Goal: Complete application form

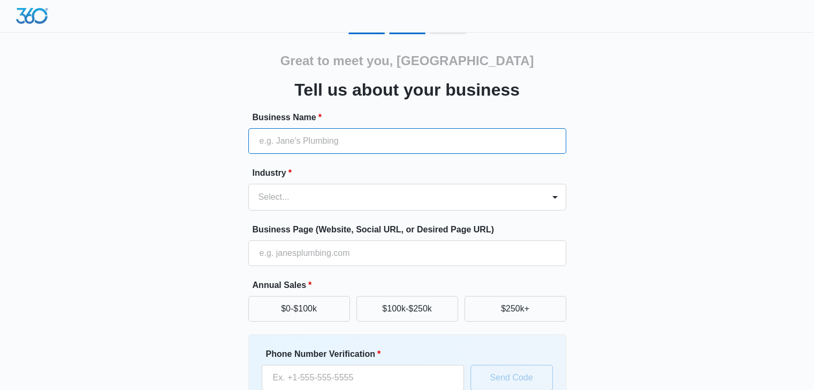
click at [344, 144] on input "Business Name *" at bounding box center [407, 141] width 318 height 26
type input "VarnaAI"
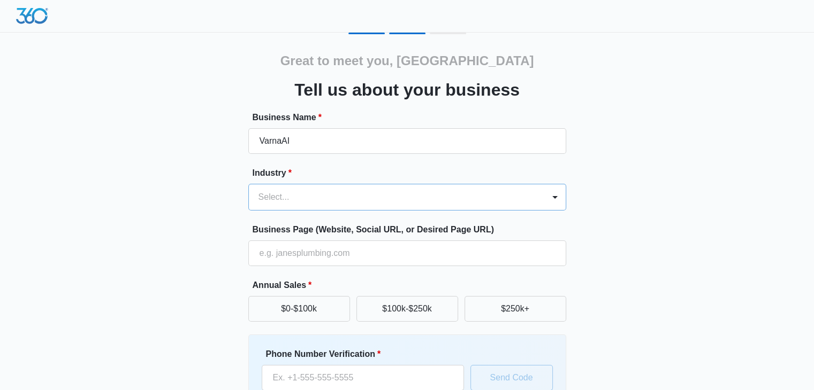
click at [322, 198] on div at bounding box center [394, 197] width 272 height 15
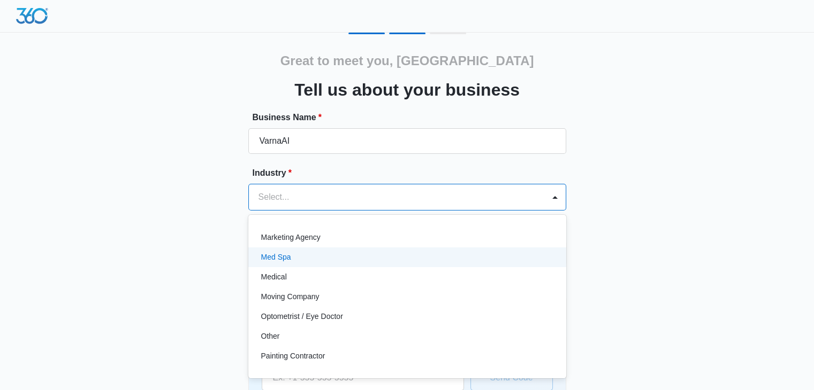
scroll to position [535, 0]
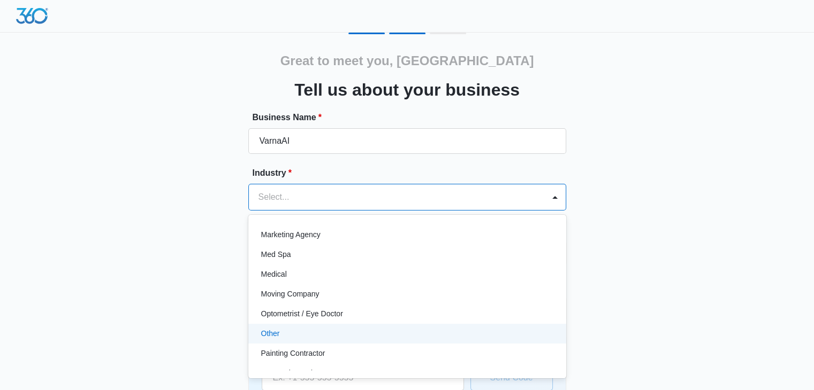
click at [286, 331] on div "Other" at bounding box center [406, 333] width 290 height 11
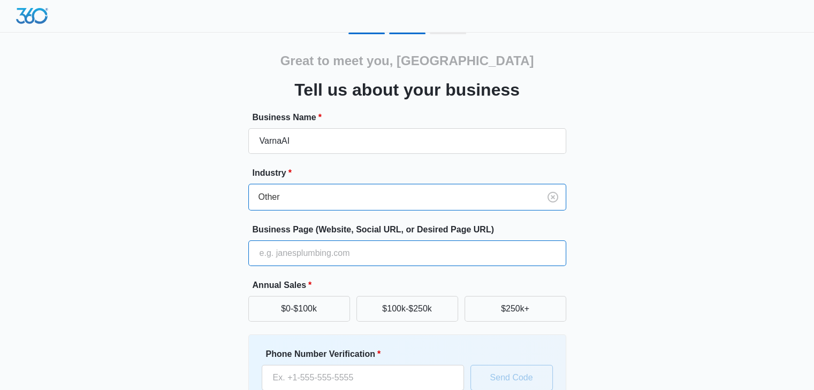
click at [349, 256] on input "Business Page (Website, Social URL, or Desired Page URL)" at bounding box center [407, 254] width 318 height 26
type input "[URL][DOMAIN_NAME]"
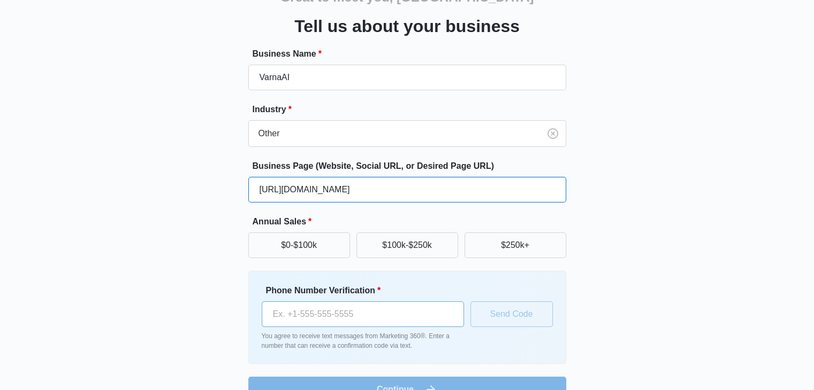
scroll to position [88, 0]
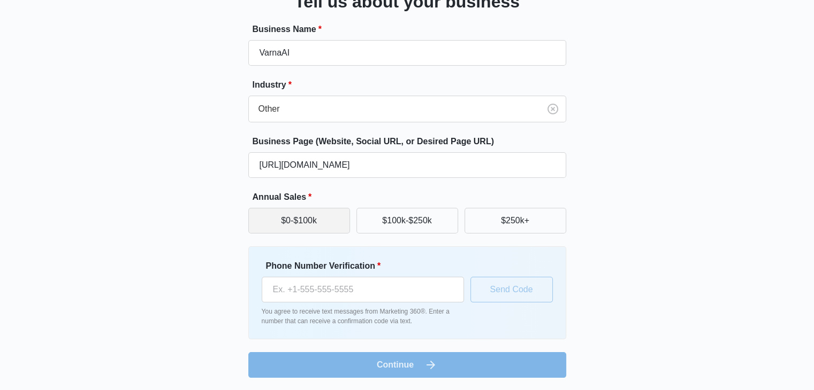
click at [307, 226] on button "$0-$100k" at bounding box center [299, 221] width 102 height 26
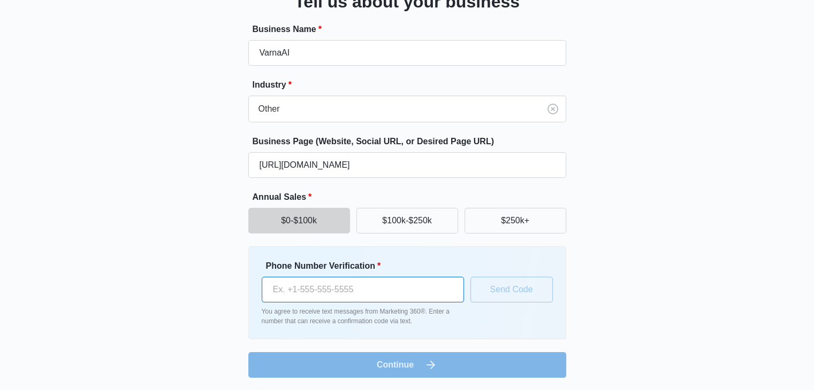
click at [355, 296] on input "Phone Number Verification *" at bounding box center [363, 290] width 202 height 26
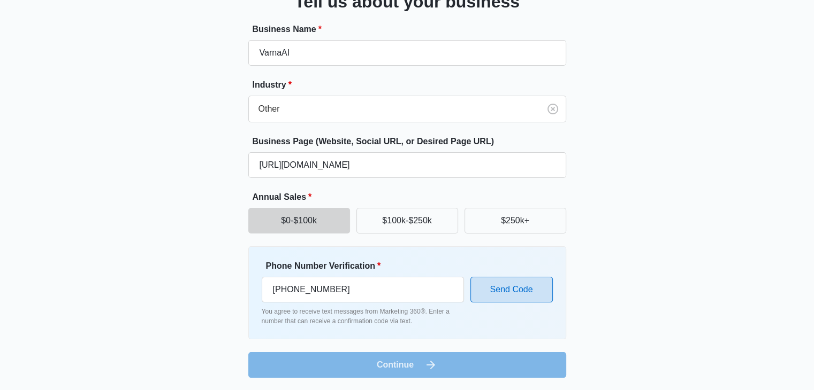
click at [517, 290] on button "Send Code" at bounding box center [511, 290] width 82 height 26
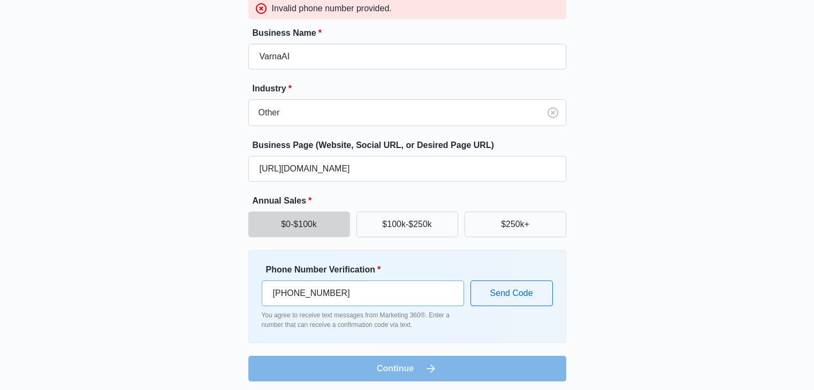
scroll to position [117, 0]
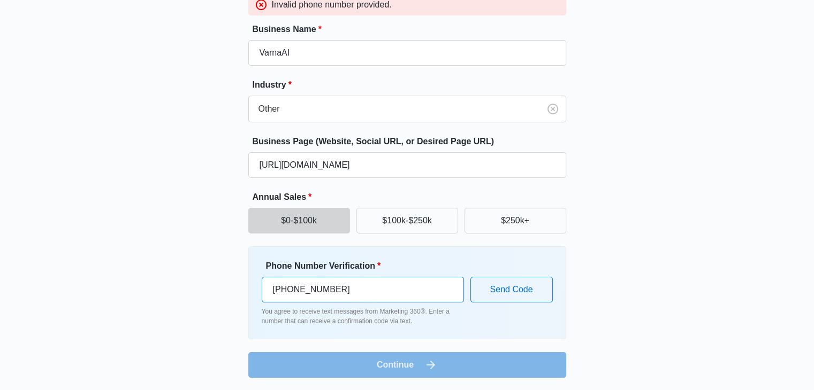
click at [280, 291] on input "[PHONE_NUMBER]" at bounding box center [363, 290] width 202 height 26
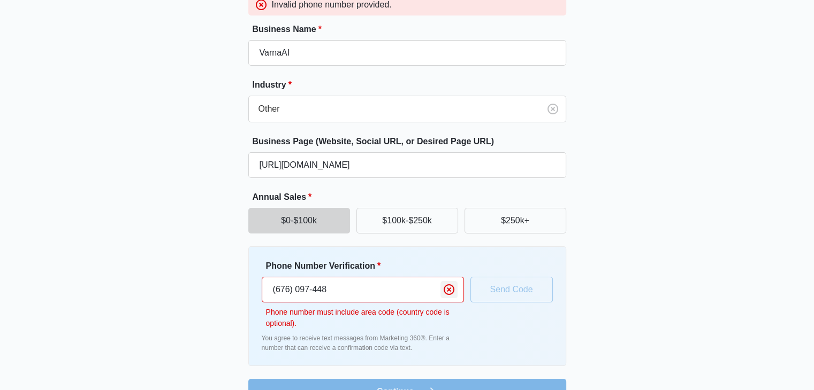
type input "(676) 097-448"
click at [453, 286] on icon "Clear" at bounding box center [448, 289] width 13 height 13
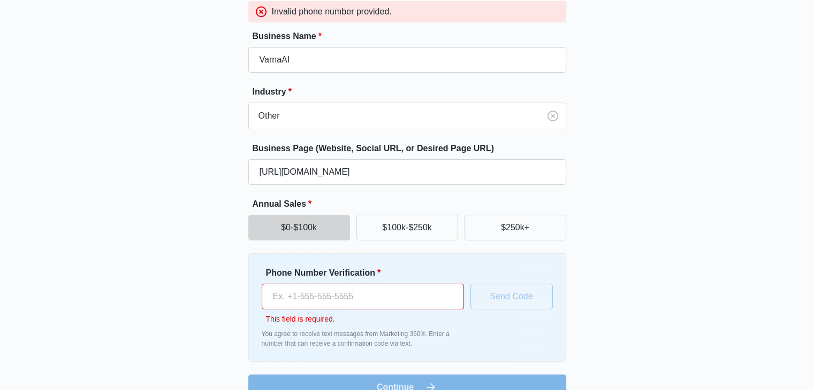
scroll to position [133, 0]
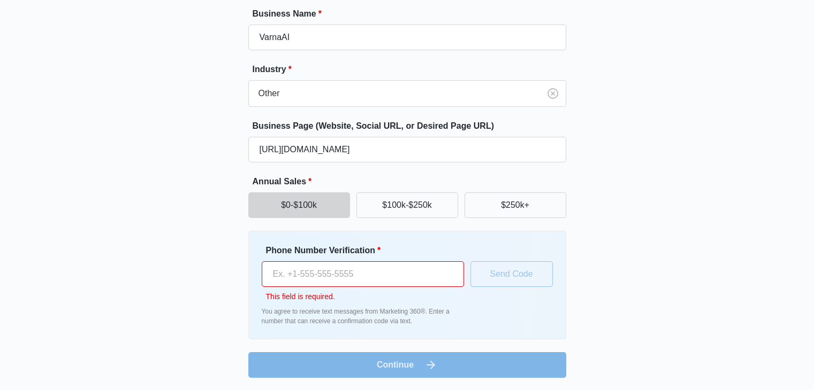
click at [363, 274] on input "Phone Number Verification *" at bounding box center [363, 275] width 202 height 26
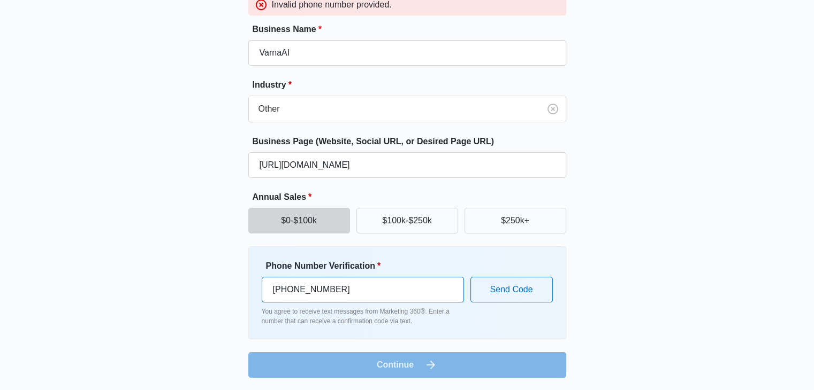
click at [274, 292] on input "[PHONE_NUMBER]" at bounding box center [363, 290] width 202 height 26
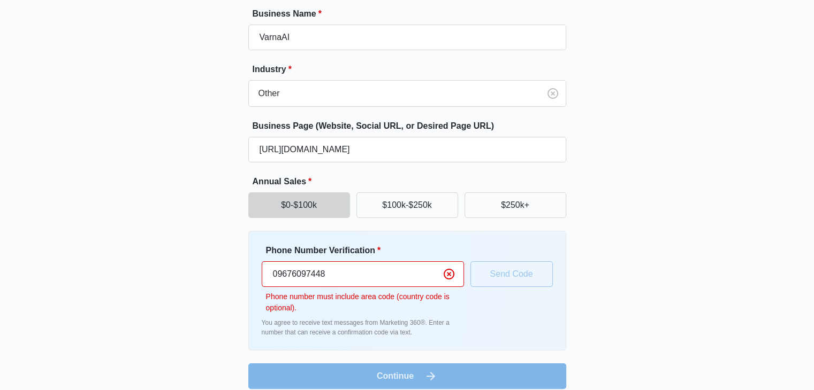
click at [334, 268] on input "09676097448" at bounding box center [363, 275] width 202 height 26
click at [275, 274] on input "09676097448" at bounding box center [363, 275] width 202 height 26
type input "9"
type input "[PHONE_NUMBER]"
click at [490, 274] on div "Phone Number Verification * [PHONE_NUMBER] Phone number must include area code …" at bounding box center [407, 290] width 291 height 93
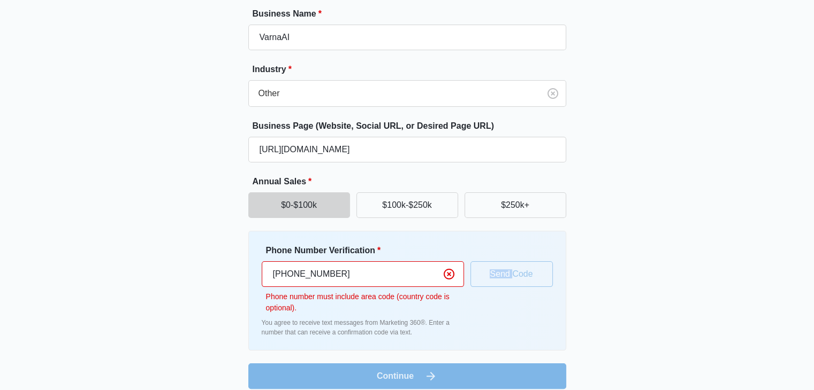
click at [490, 274] on div "Phone Number Verification * [PHONE_NUMBER] Phone number must include area code …" at bounding box center [407, 290] width 291 height 93
click at [503, 273] on div "Phone Number Verification * [PHONE_NUMBER] Phone number must include area code …" at bounding box center [407, 290] width 291 height 93
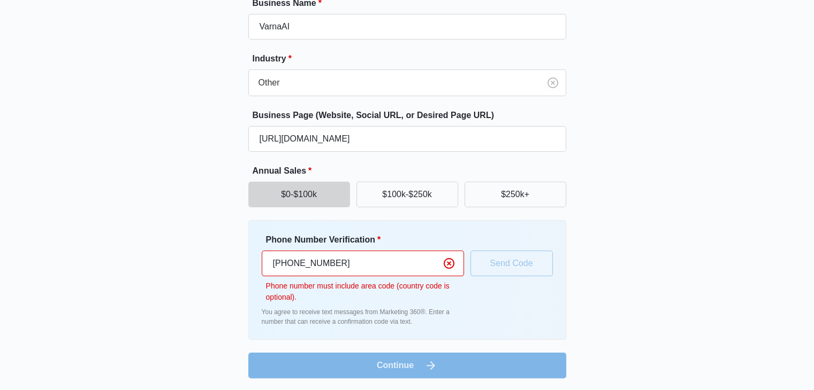
scroll to position [144, 0]
click at [390, 359] on form "Business Name * VarnaAI Industry * Other Business Page (Website, Social URL, or…" at bounding box center [407, 187] width 318 height 382
click at [384, 265] on input "[PHONE_NUMBER]" at bounding box center [363, 263] width 202 height 26
click at [385, 291] on p "Phone number must include area code (country code is optional)." at bounding box center [365, 291] width 198 height 22
click at [370, 371] on form "Business Name * VarnaAI Industry * Other Business Page (Website, Social URL, or…" at bounding box center [407, 187] width 318 height 382
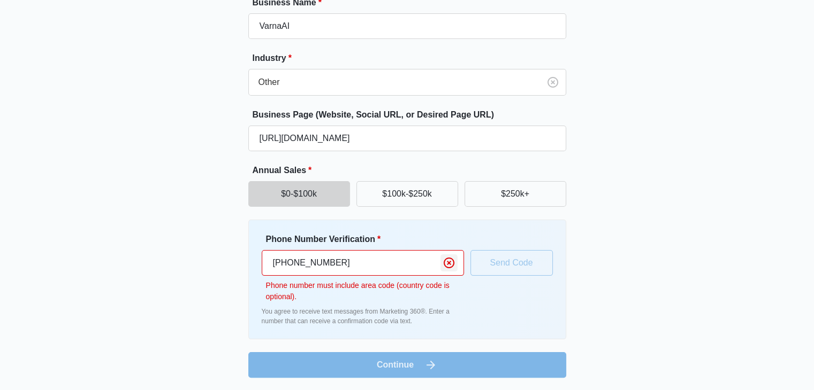
click at [447, 264] on icon "Clear" at bounding box center [448, 263] width 11 height 11
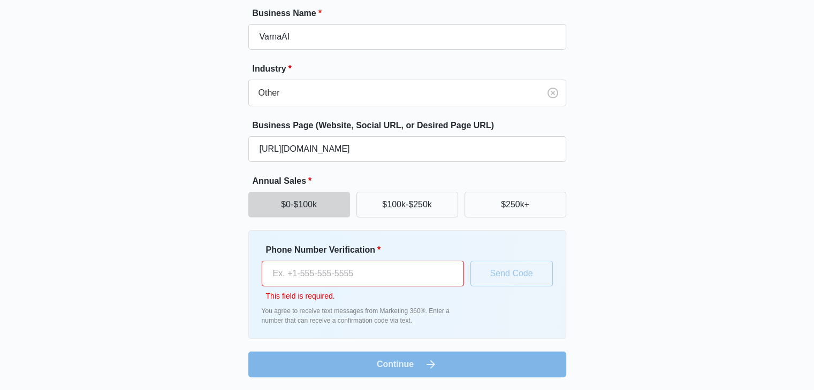
scroll to position [133, 0]
click at [327, 278] on input "Phone Number Verification *" at bounding box center [363, 275] width 202 height 26
type input "359882521755"
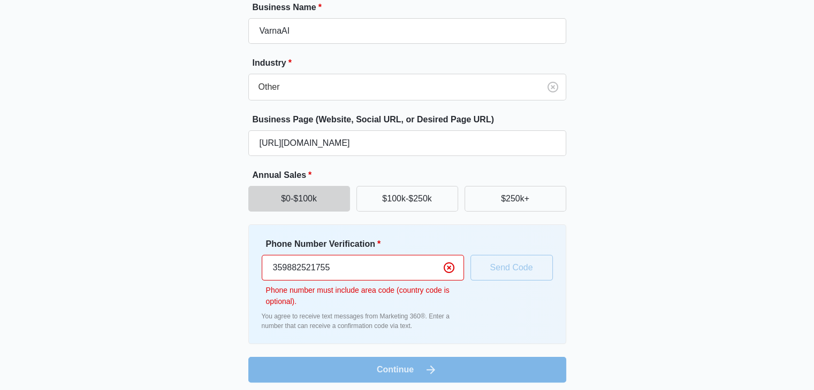
scroll to position [144, 0]
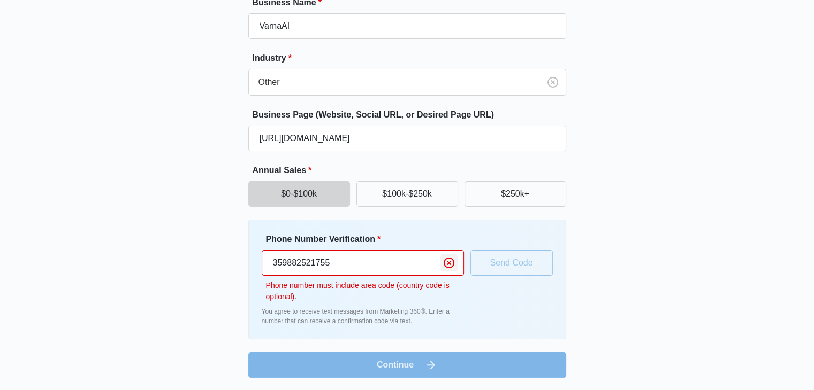
click at [451, 259] on icon "Clear" at bounding box center [448, 263] width 13 height 13
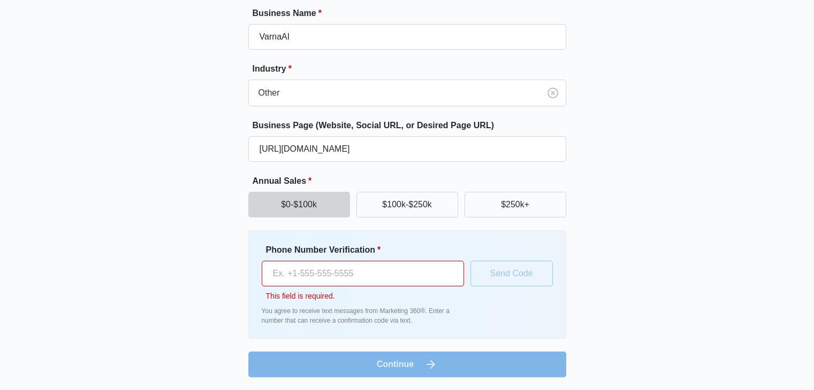
scroll to position [133, 0]
click at [308, 271] on input "Phone Number Verification *" at bounding box center [363, 275] width 202 height 26
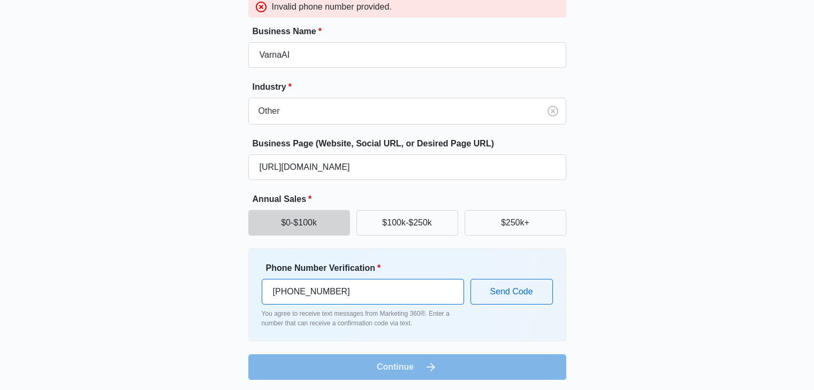
scroll to position [117, 0]
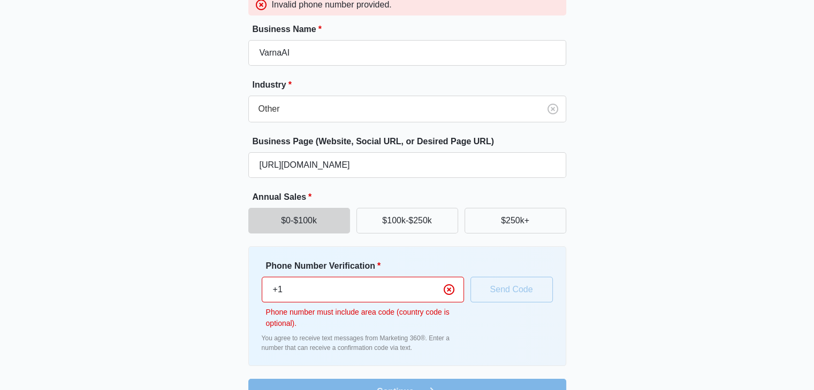
type input "+"
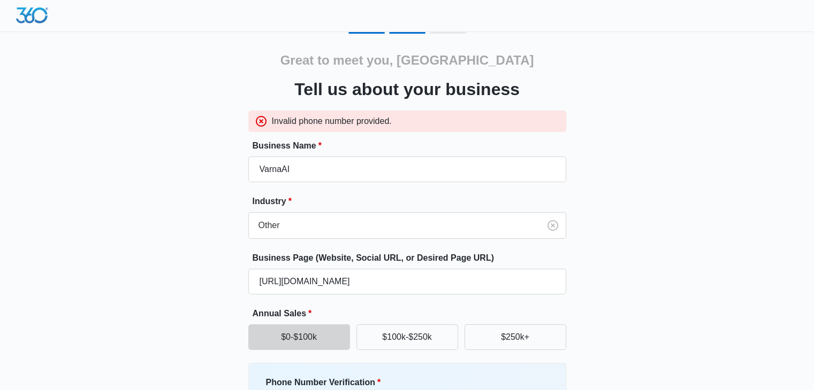
scroll to position [0, 0]
